Goal: Find specific page/section: Find specific page/section

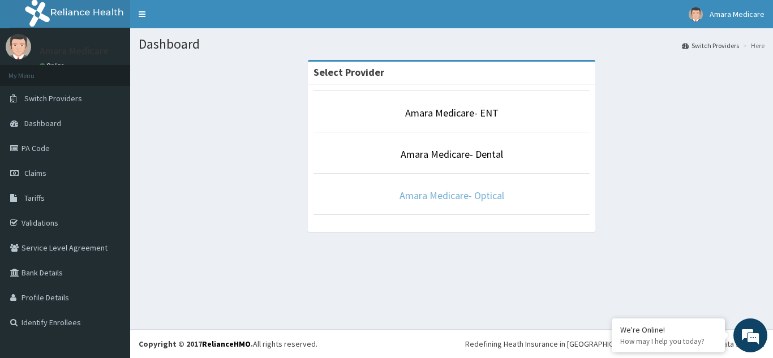
click at [435, 191] on link "Amara Medicare- Optical" at bounding box center [452, 195] width 105 height 13
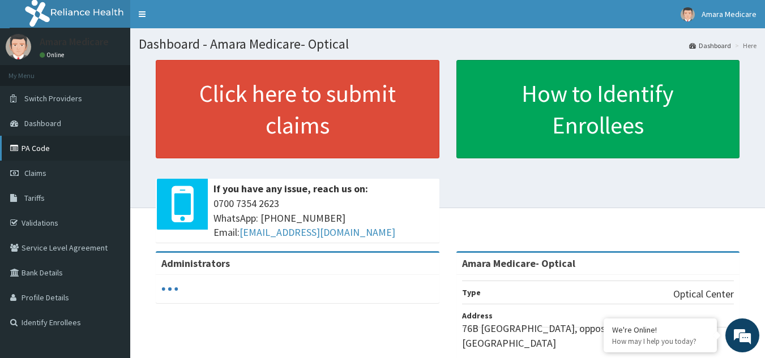
click at [38, 155] on link "PA Code" at bounding box center [65, 148] width 130 height 25
